Goal: Information Seeking & Learning: Learn about a topic

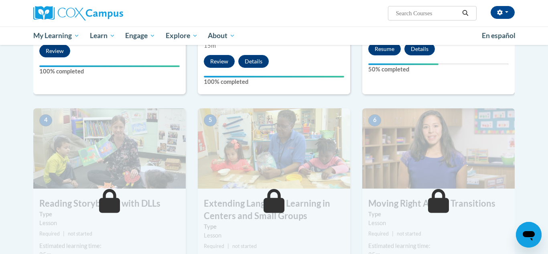
scroll to position [338, 0]
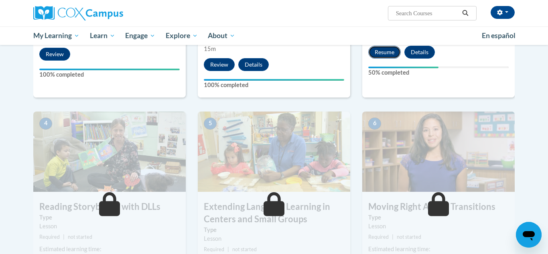
click at [387, 49] on button "Resume" at bounding box center [385, 52] width 33 height 13
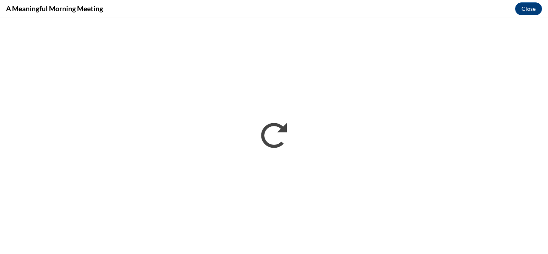
scroll to position [0, 0]
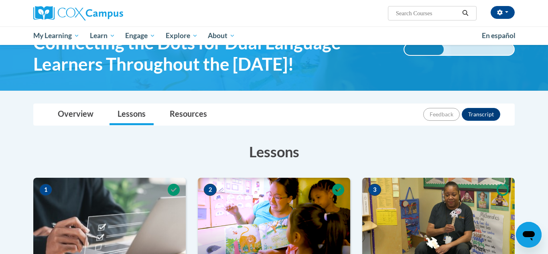
scroll to position [302, 0]
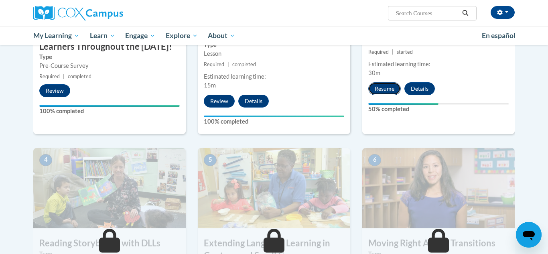
click at [379, 82] on button "Resume" at bounding box center [385, 88] width 33 height 13
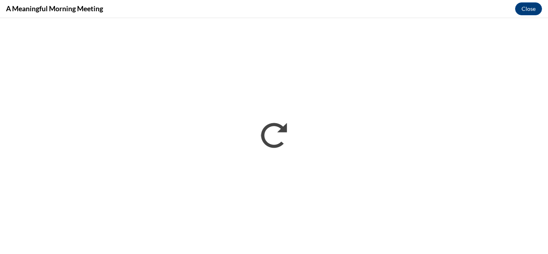
scroll to position [0, 0]
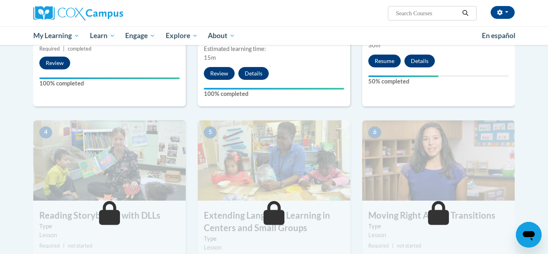
scroll to position [331, 0]
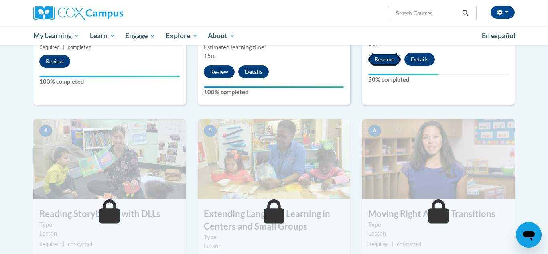
click at [386, 56] on button "Resume" at bounding box center [385, 59] width 33 height 13
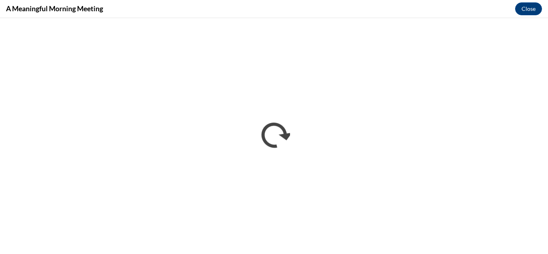
scroll to position [0, 0]
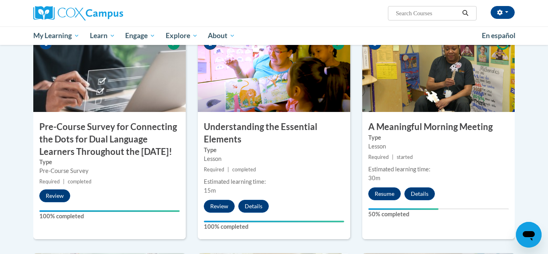
scroll to position [318, 0]
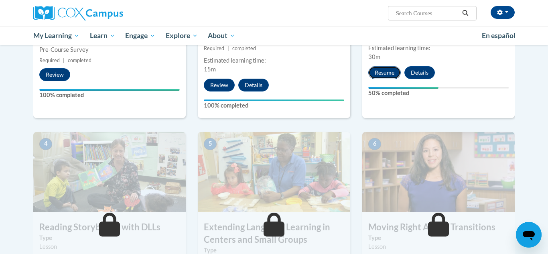
click at [392, 72] on button "Resume" at bounding box center [385, 72] width 33 height 13
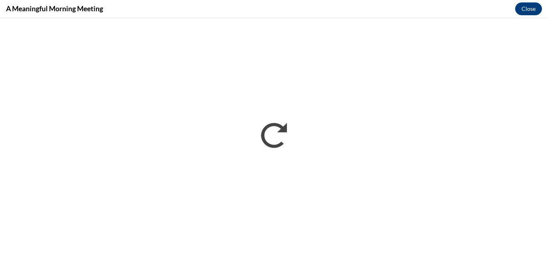
scroll to position [0, 0]
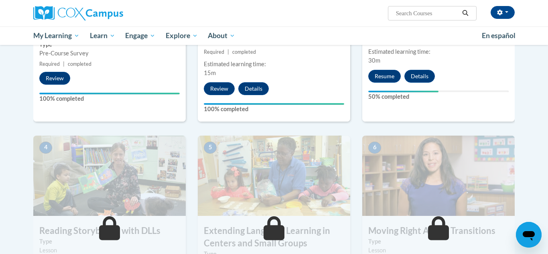
scroll to position [301, 0]
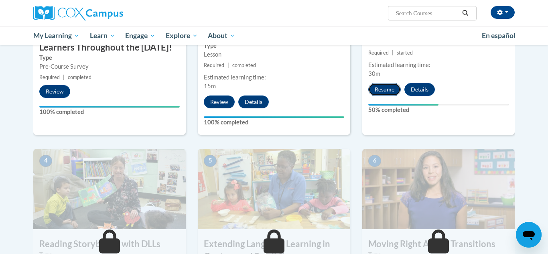
click at [385, 85] on button "Resume" at bounding box center [385, 89] width 33 height 13
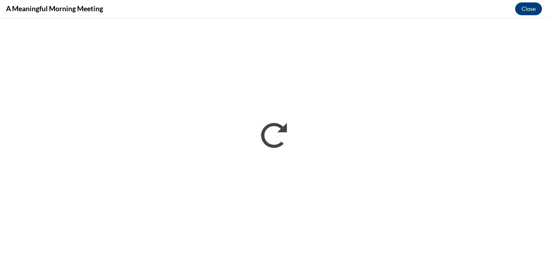
scroll to position [0, 0]
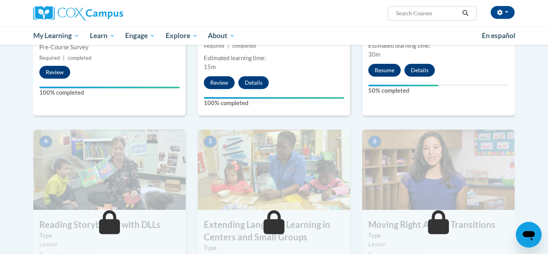
scroll to position [319, 0]
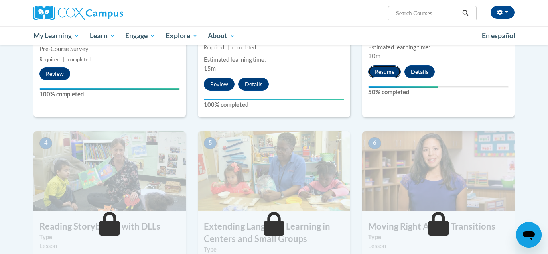
click at [385, 75] on button "Resume" at bounding box center [385, 71] width 33 height 13
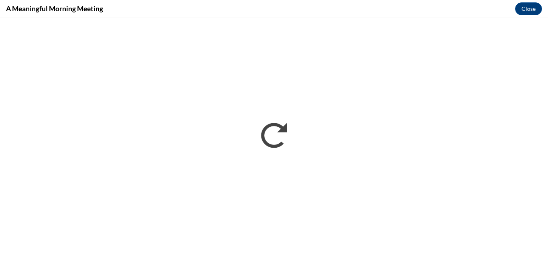
scroll to position [0, 0]
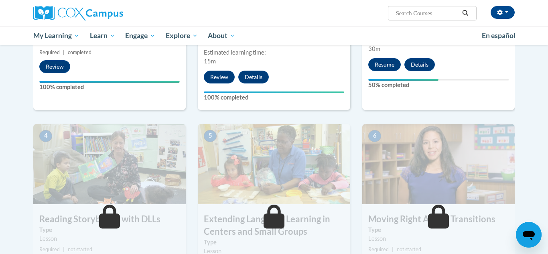
scroll to position [328, 0]
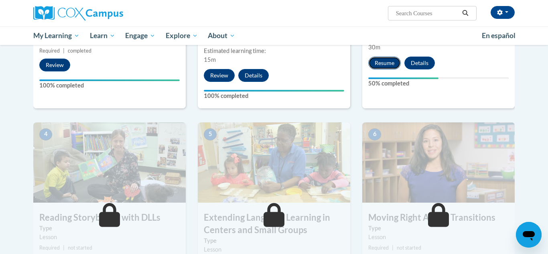
click at [390, 60] on button "Resume" at bounding box center [385, 63] width 33 height 13
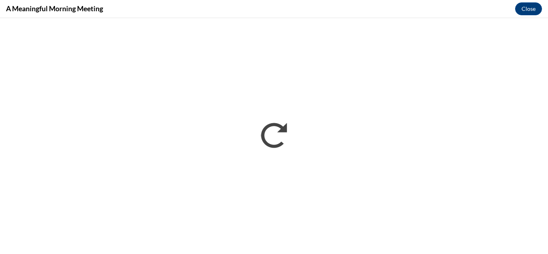
scroll to position [0, 0]
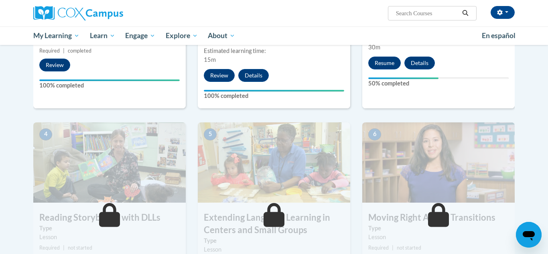
scroll to position [331, 0]
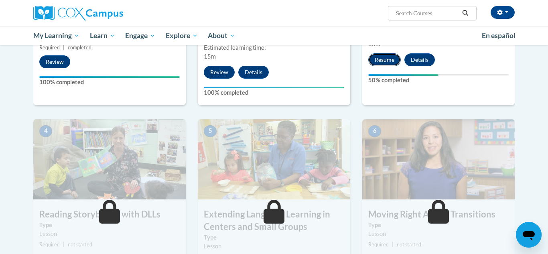
click at [379, 63] on button "Resume" at bounding box center [385, 59] width 33 height 13
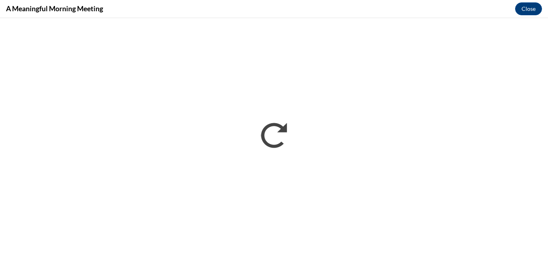
scroll to position [0, 0]
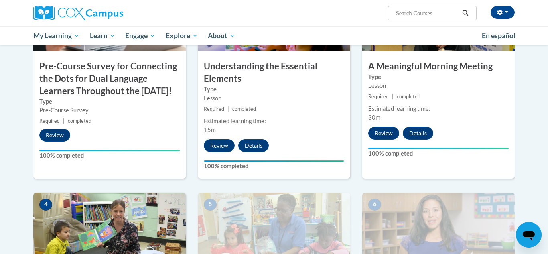
scroll to position [264, 0]
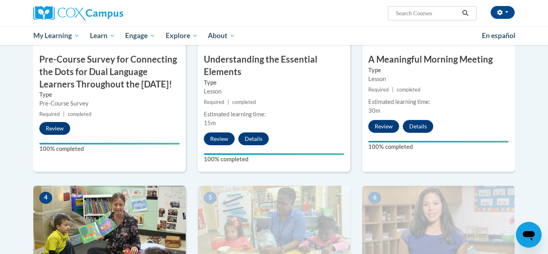
click at [165, 214] on img at bounding box center [109, 226] width 153 height 80
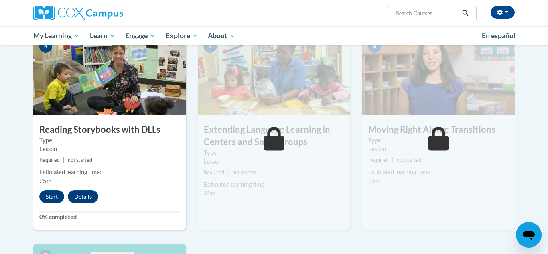
scroll to position [418, 0]
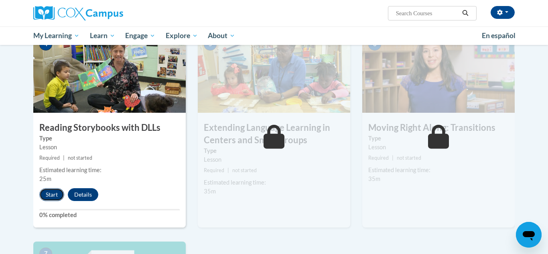
click at [55, 194] on button "Start" at bounding box center [51, 194] width 25 height 13
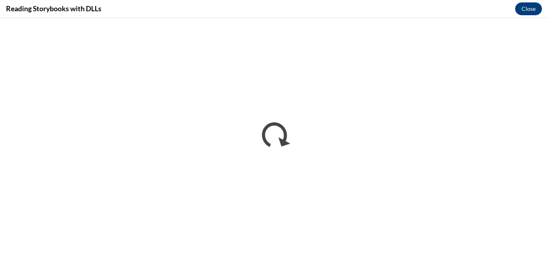
scroll to position [0, 0]
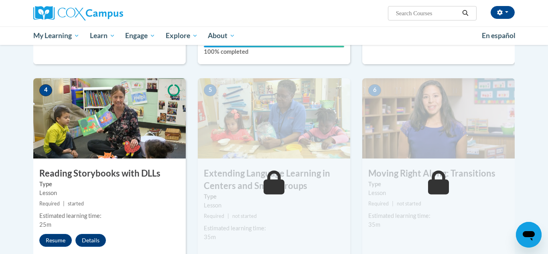
scroll to position [380, 0]
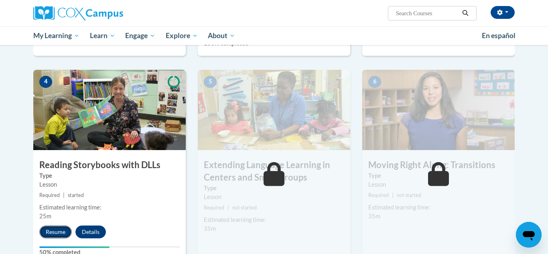
click at [59, 231] on button "Resume" at bounding box center [55, 232] width 33 height 13
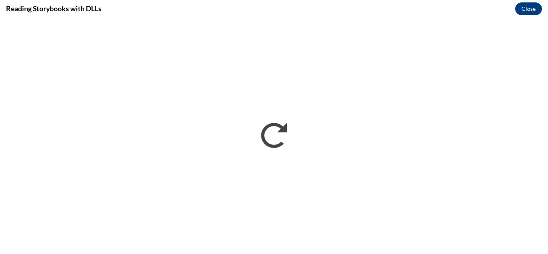
scroll to position [0, 0]
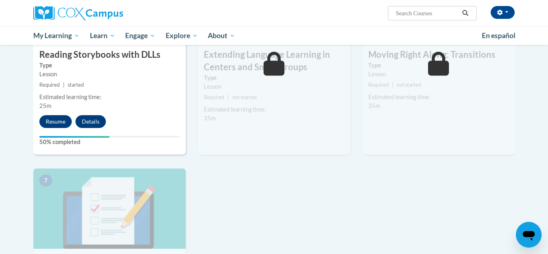
scroll to position [496, 0]
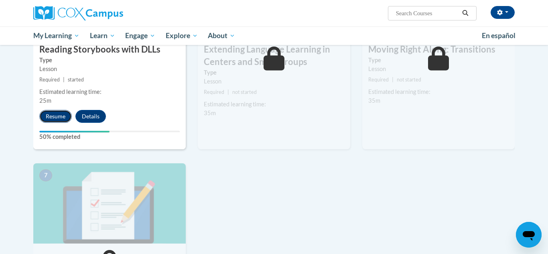
click at [51, 121] on button "Resume" at bounding box center [55, 116] width 33 height 13
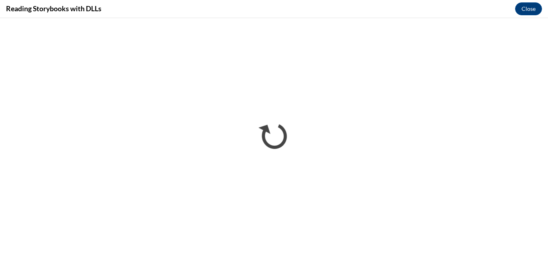
scroll to position [0, 0]
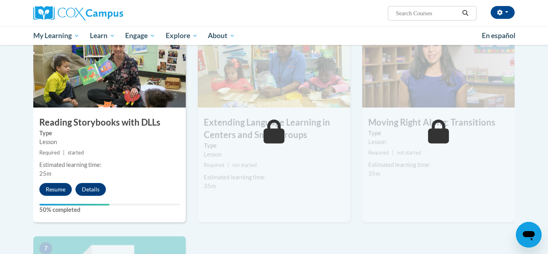
scroll to position [420, 0]
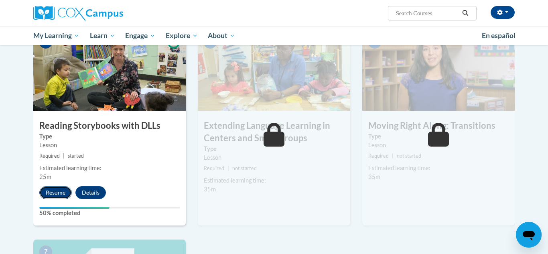
click at [65, 192] on button "Resume" at bounding box center [55, 192] width 33 height 13
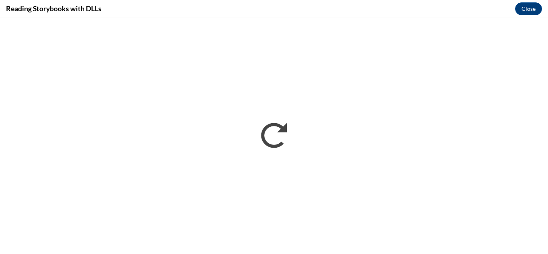
scroll to position [0, 0]
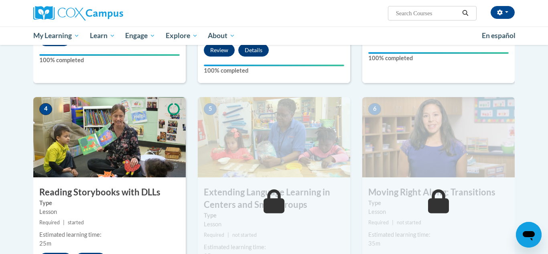
scroll to position [449, 0]
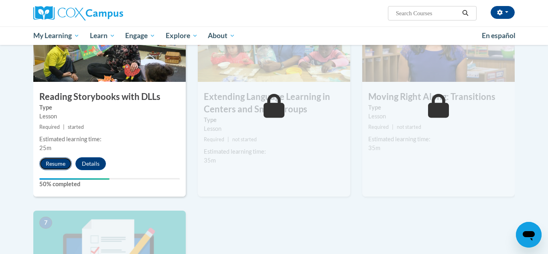
click at [56, 163] on button "Resume" at bounding box center [55, 163] width 33 height 13
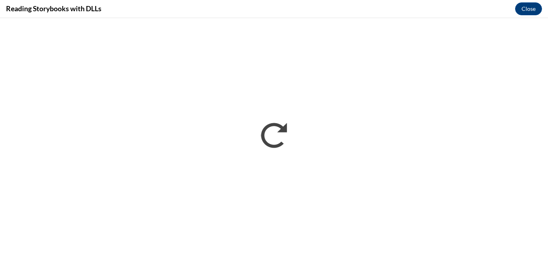
scroll to position [0, 0]
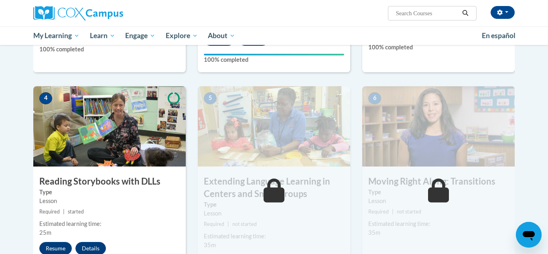
scroll to position [434, 0]
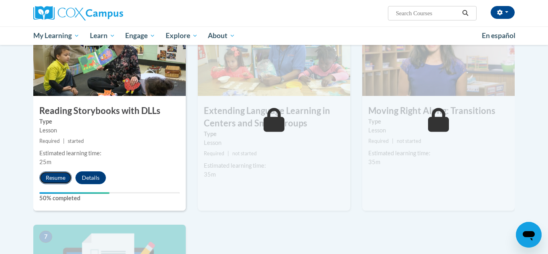
click at [61, 183] on button "Resume" at bounding box center [55, 177] width 33 height 13
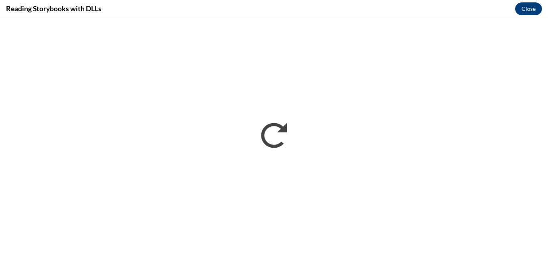
scroll to position [0, 0]
